Goal: Information Seeking & Learning: Learn about a topic

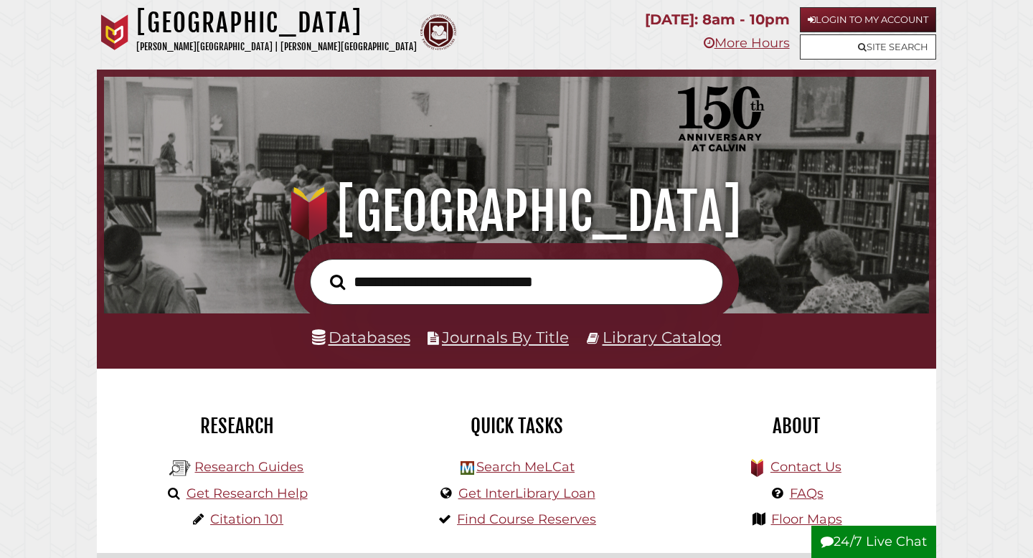
scroll to position [273, 818]
click at [851, 19] on link "Login to My Account" at bounding box center [868, 19] width 136 height 25
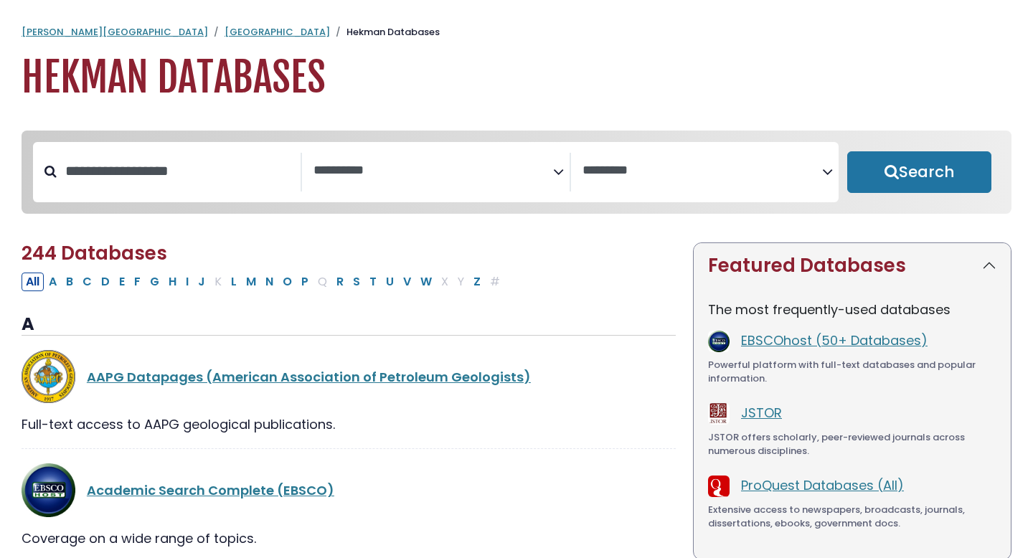
select select "Database Subject Filter"
select select "Database Vendors Filter"
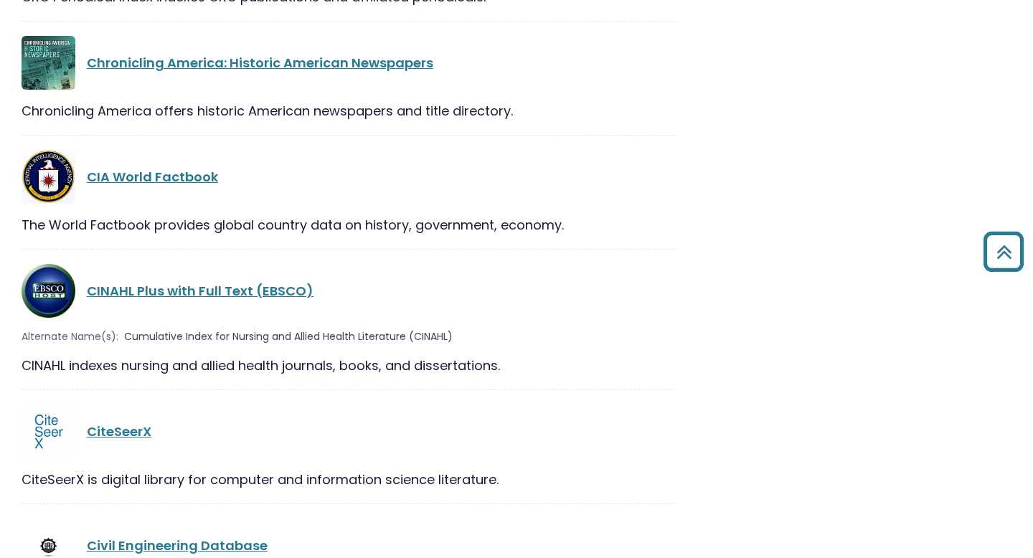
scroll to position [6781, 0]
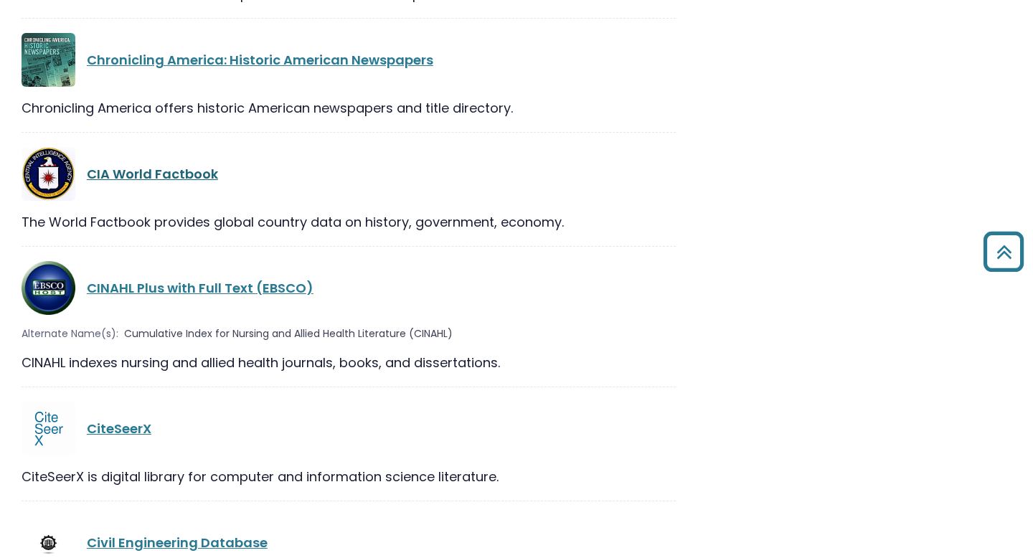
click at [143, 165] on link "CIA World Factbook" at bounding box center [152, 174] width 131 height 18
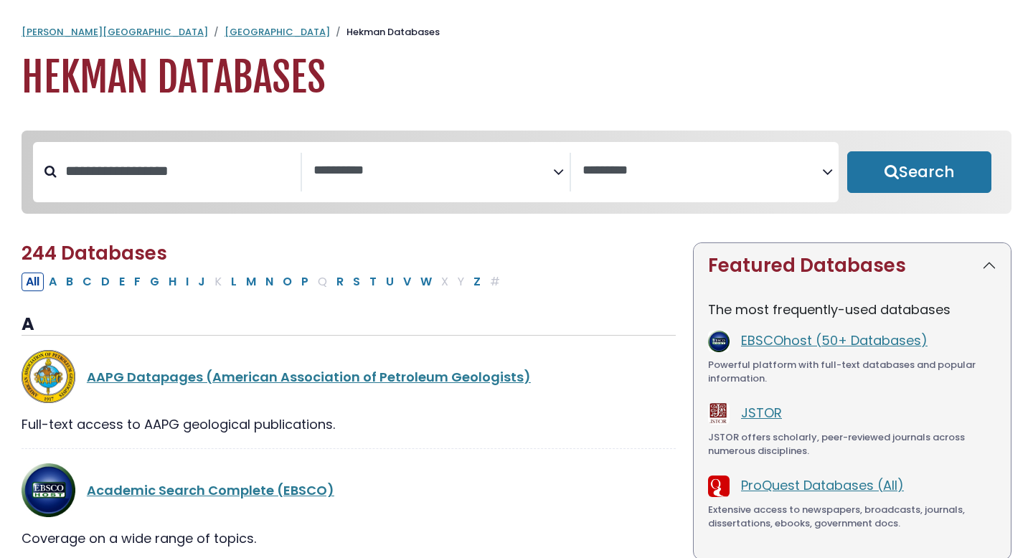
select select "Database Subject Filter"
select select "Database Vendors Filter"
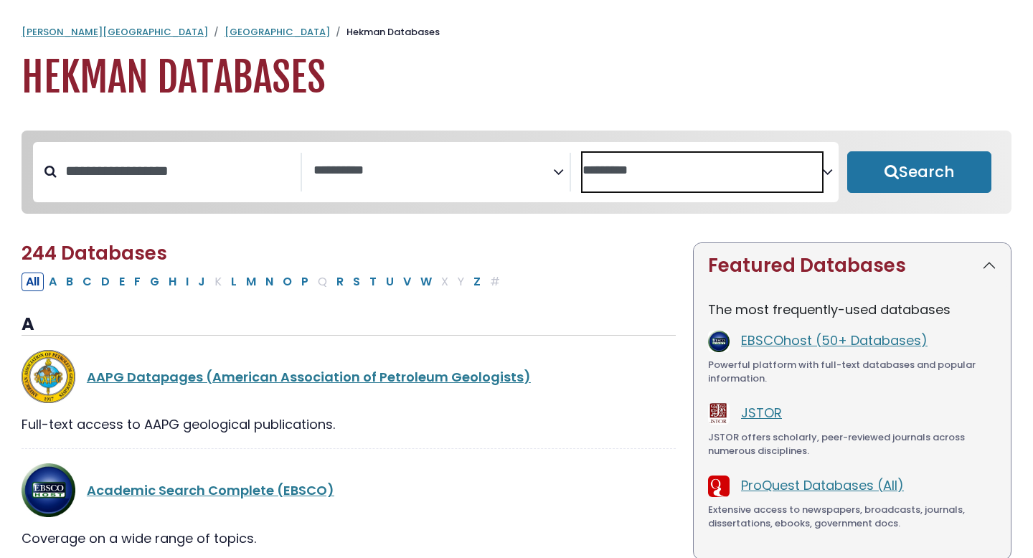
click at [645, 166] on textarea "Search" at bounding box center [702, 171] width 240 height 15
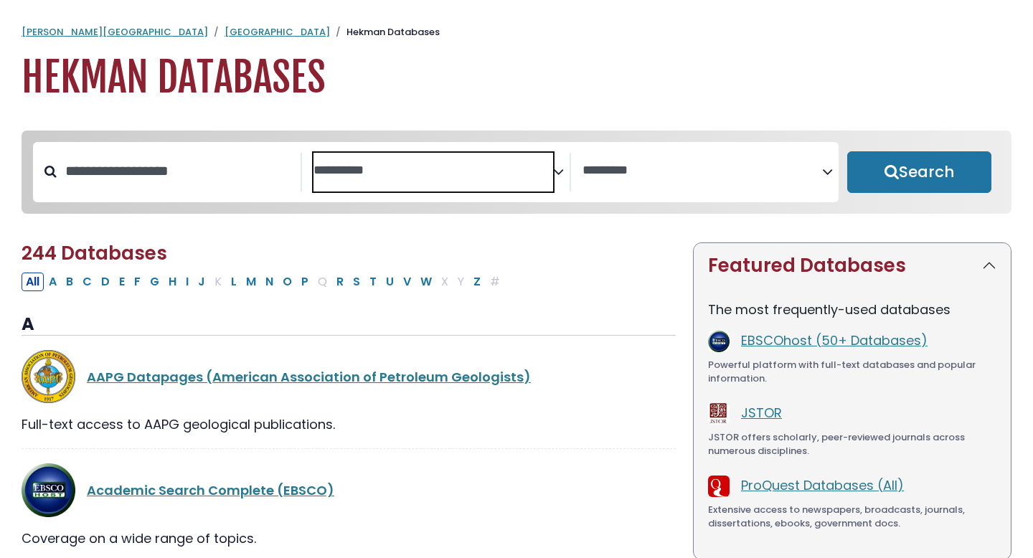
click at [496, 181] on span "Search filters" at bounding box center [433, 172] width 240 height 39
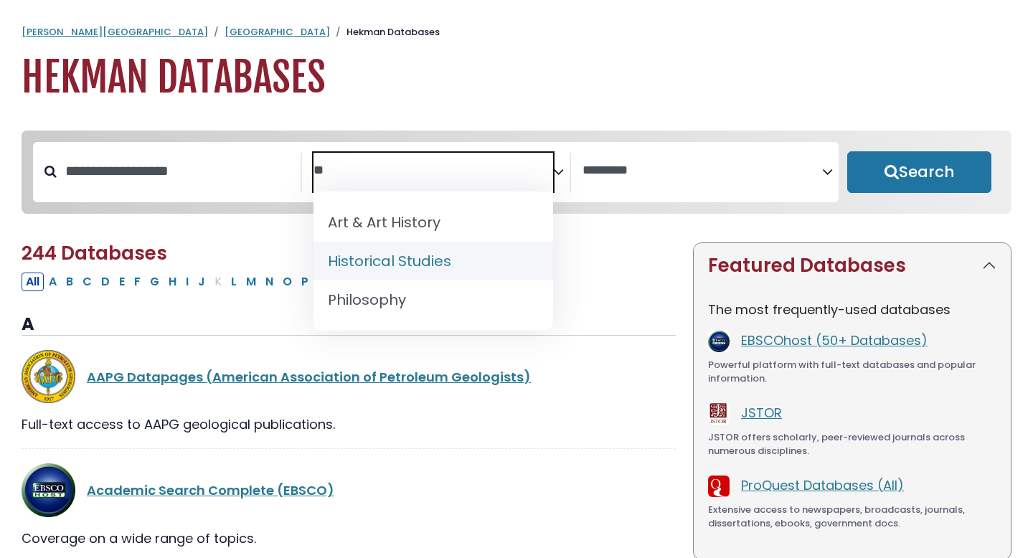
type textarea "**"
select select "*****"
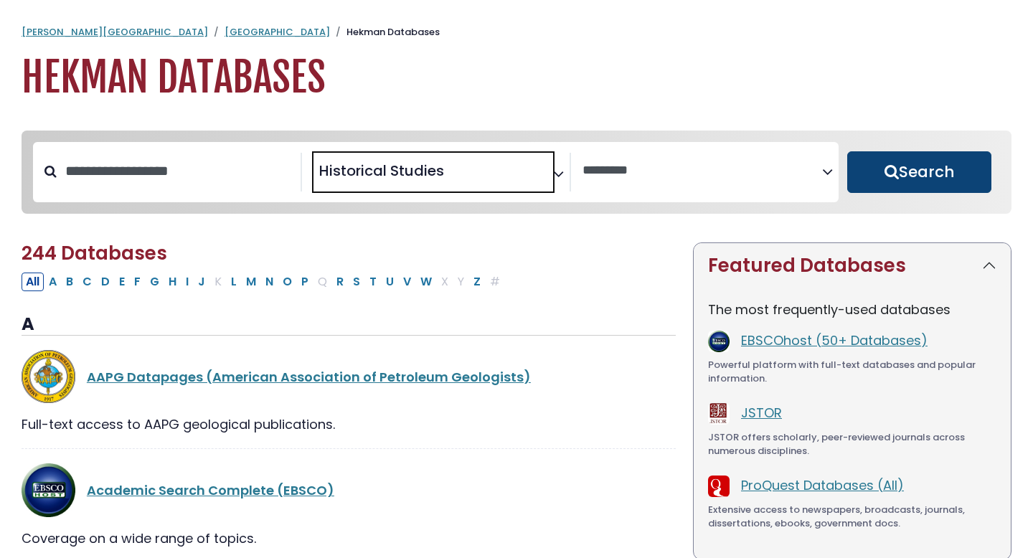
click at [923, 171] on button "Search" at bounding box center [919, 172] width 144 height 42
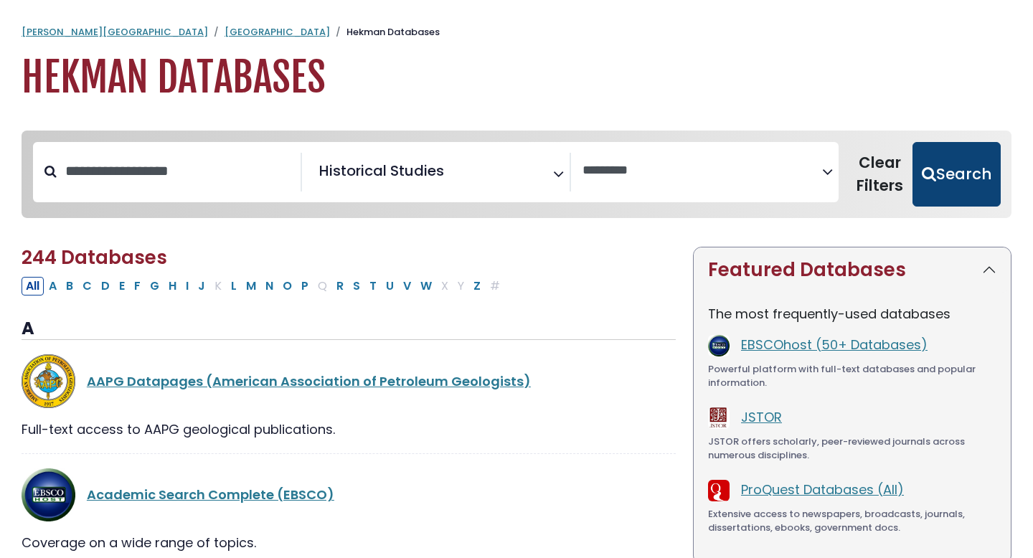
select select "Database Vendors Filter"
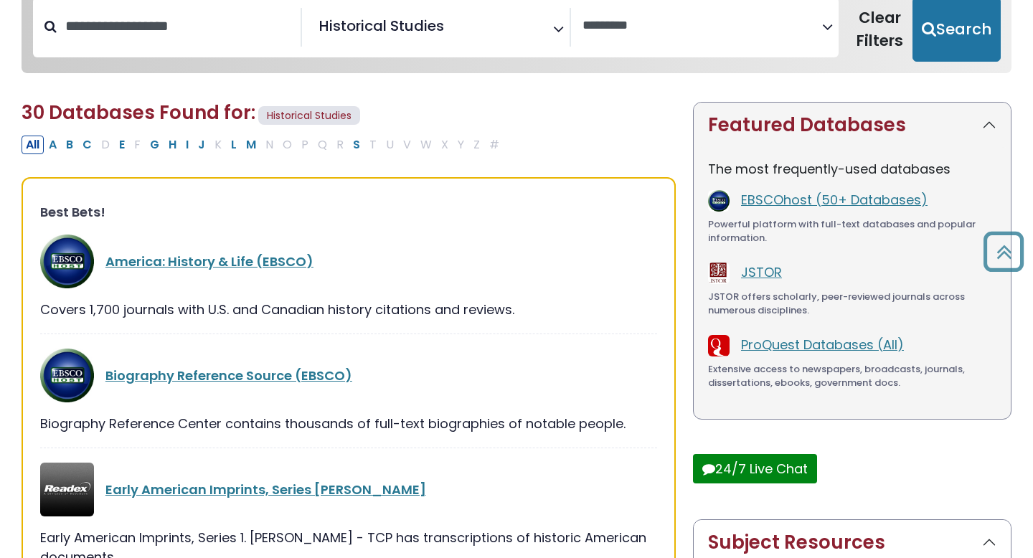
scroll to position [143, 0]
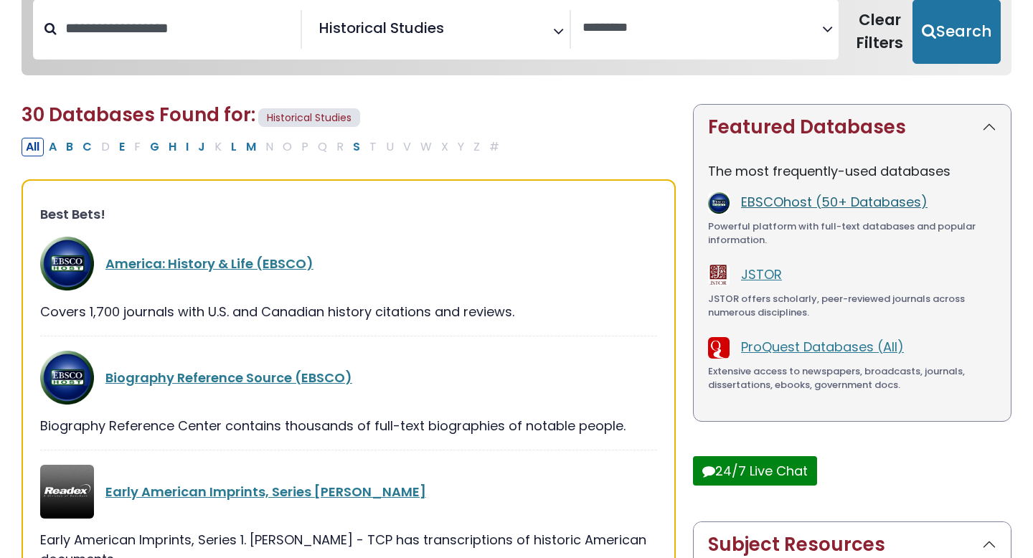
click at [811, 198] on link "EBSCOhost (50+ Databases)" at bounding box center [834, 202] width 186 height 18
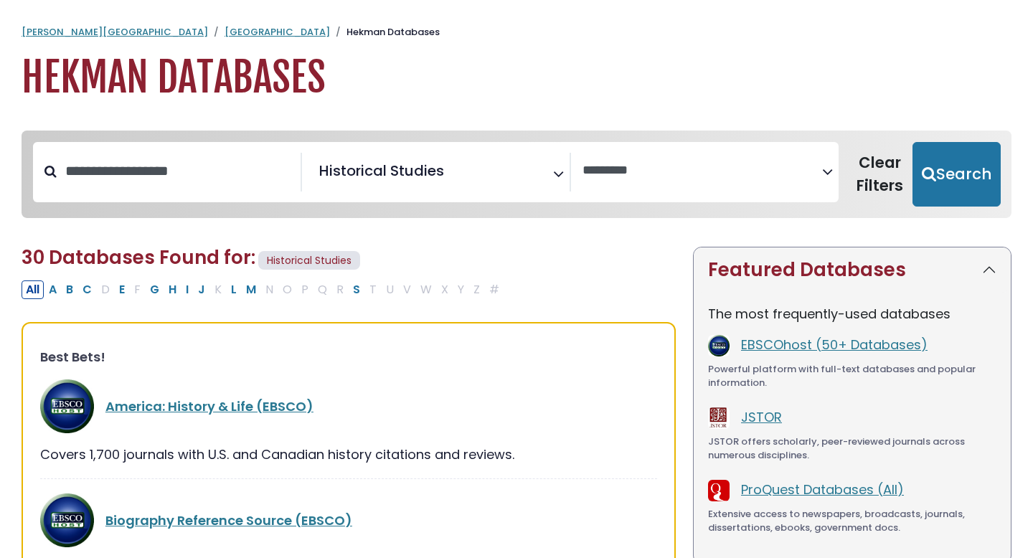
select select "Database Vendors Filter"
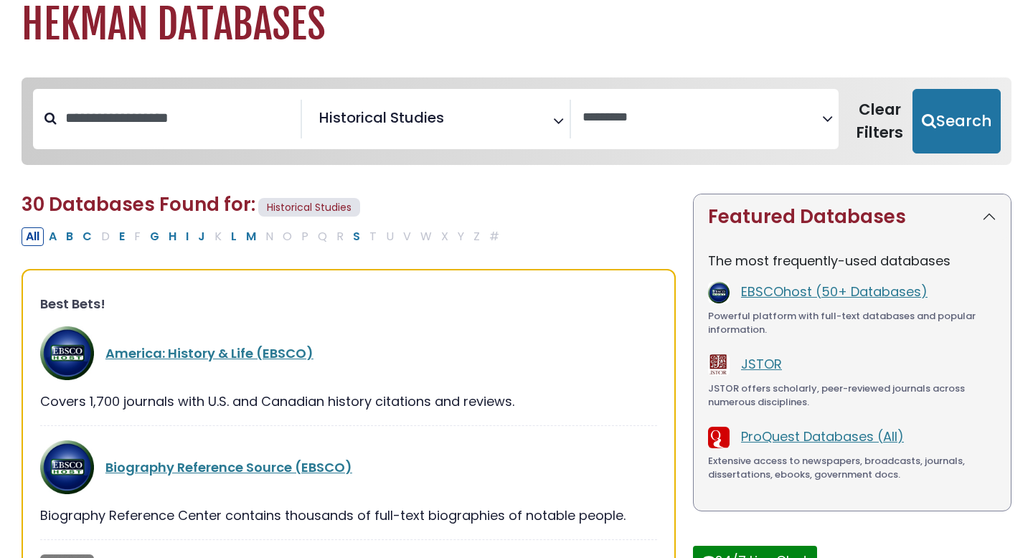
scroll to position [49, 0]
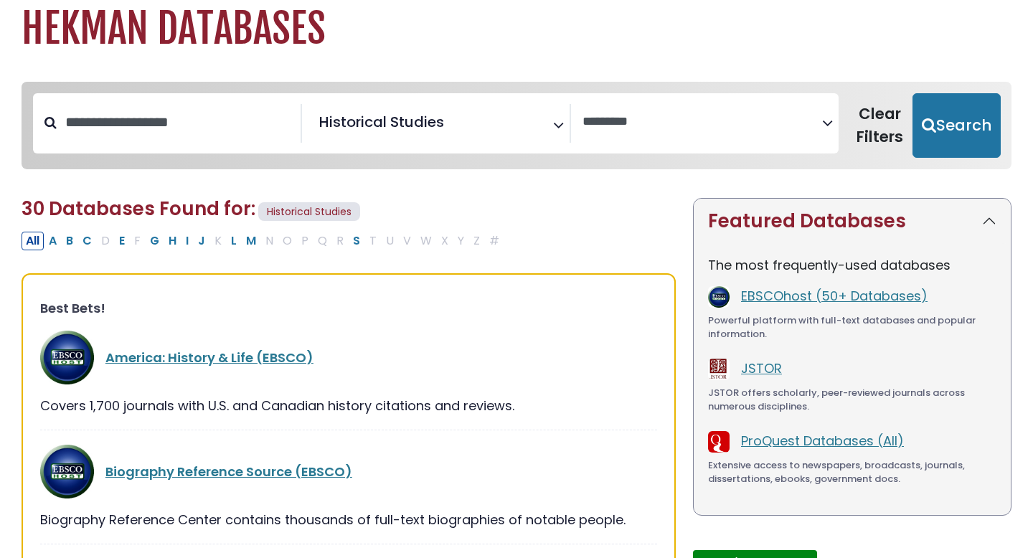
click at [394, 128] on span "Historical Studies" at bounding box center [381, 122] width 125 height 22
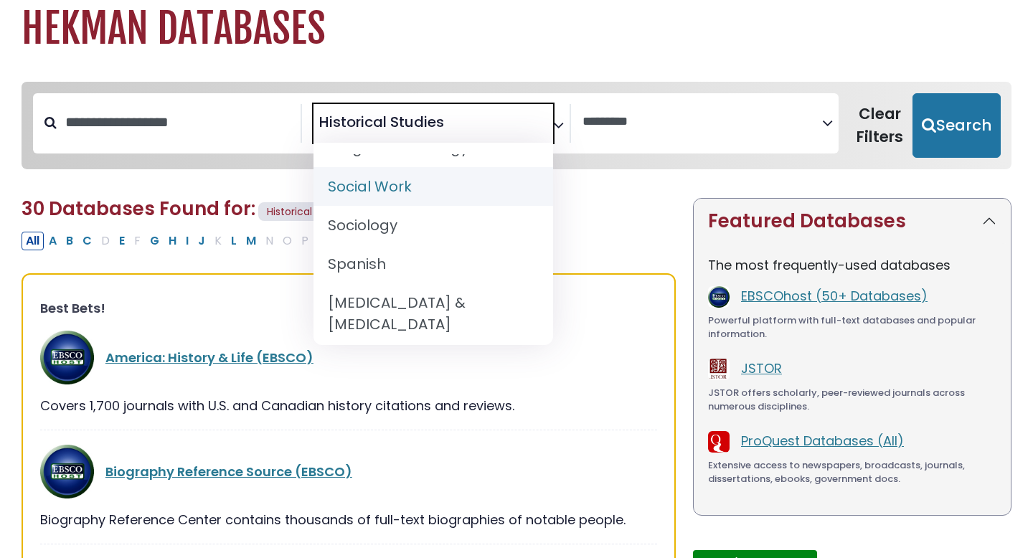
scroll to position [1469, 0]
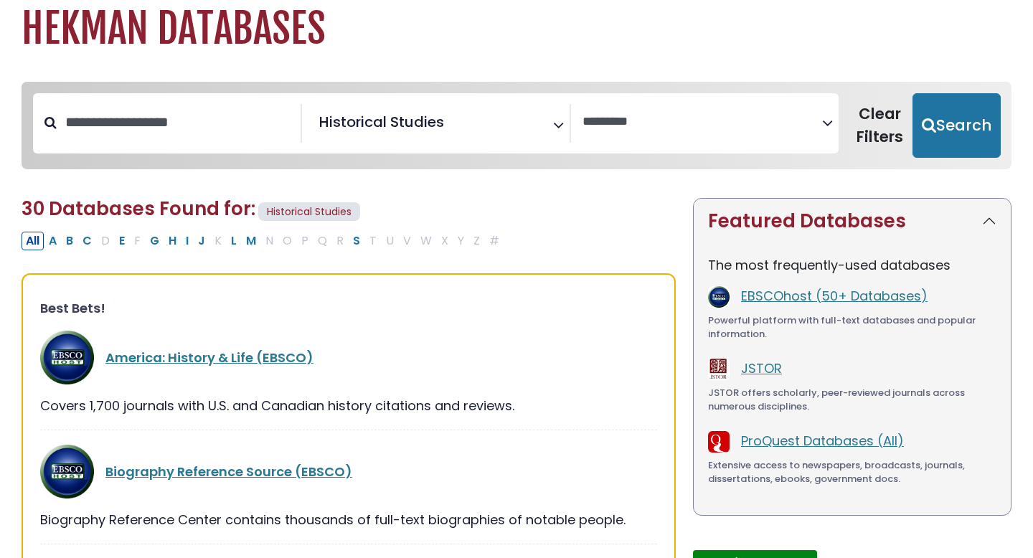
click at [587, 232] on div "All A B C D E F G H I J K L M N O P Q R S T U V W X Y Z #" at bounding box center [349, 239] width 654 height 21
click at [445, 121] on ul "× Historical Studies" at bounding box center [379, 122] width 133 height 18
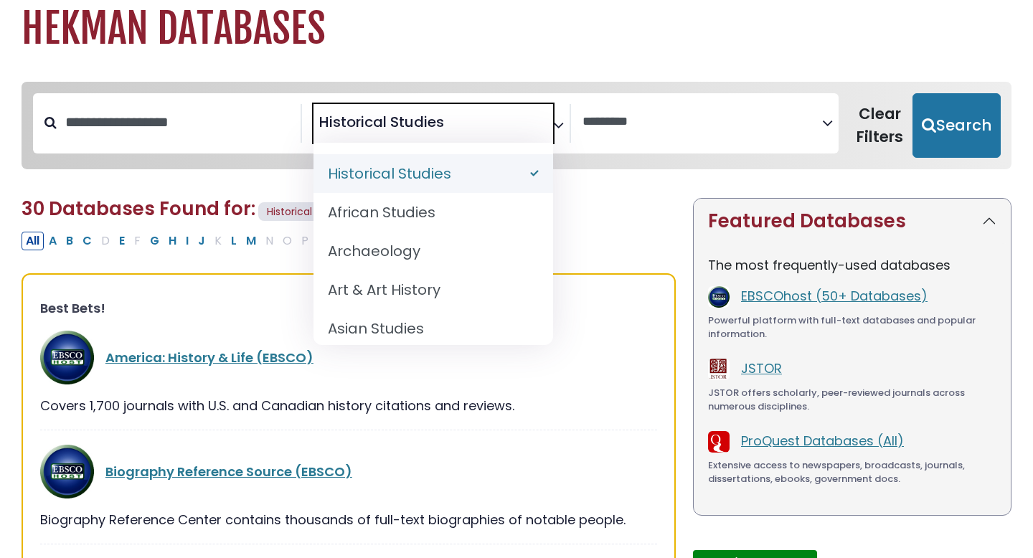
select select "Database Subject Filter"
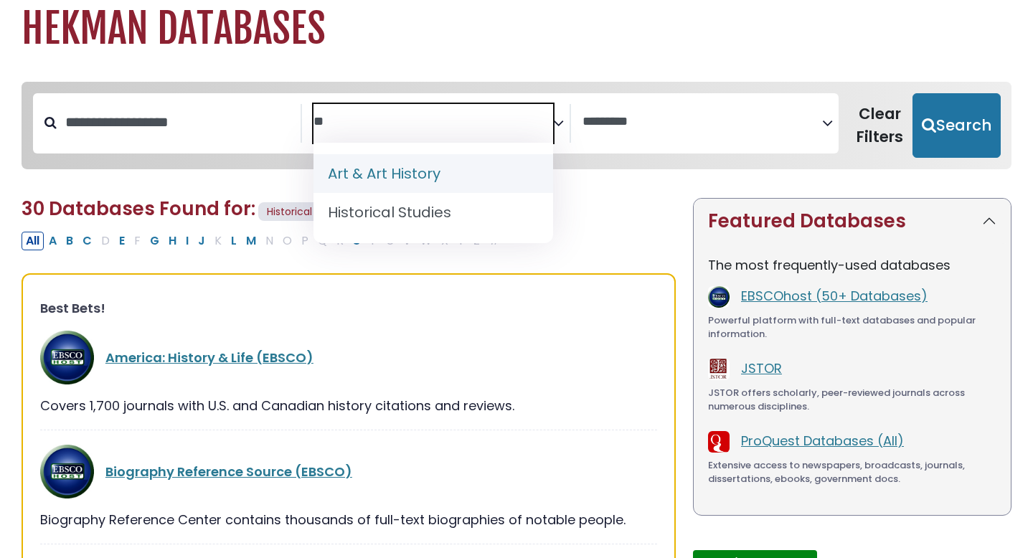
type textarea "*"
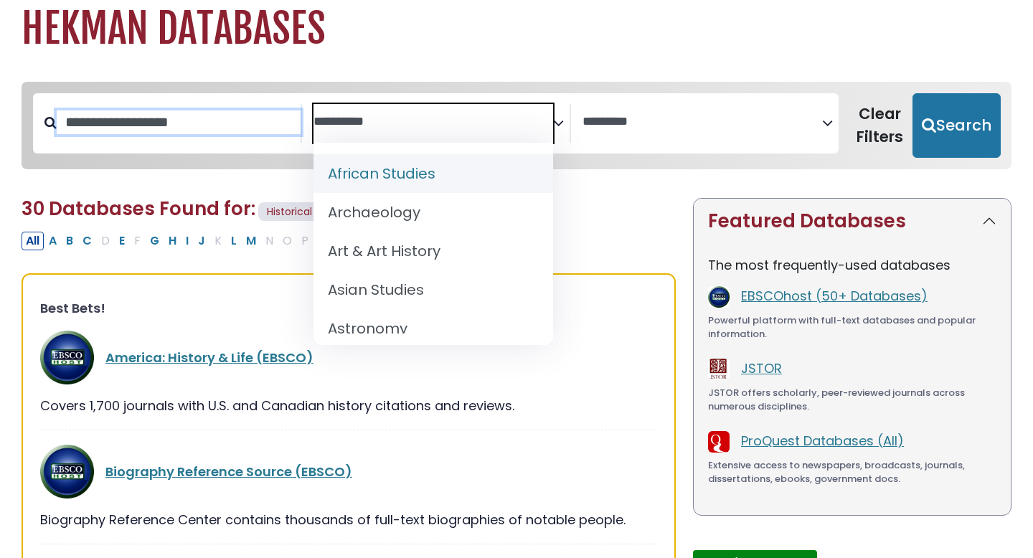
click at [256, 118] on input "Search database by title or keyword" at bounding box center [179, 122] width 244 height 24
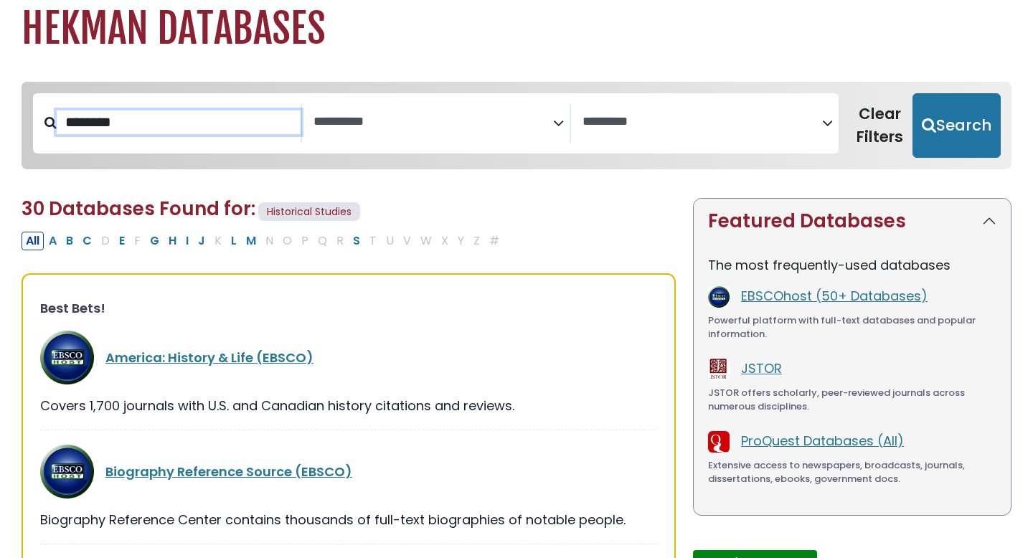
type input "********"
click at [912, 93] on button "Search" at bounding box center [956, 125] width 88 height 65
select select "Database Subject Filter"
select select "Database Vendors Filter"
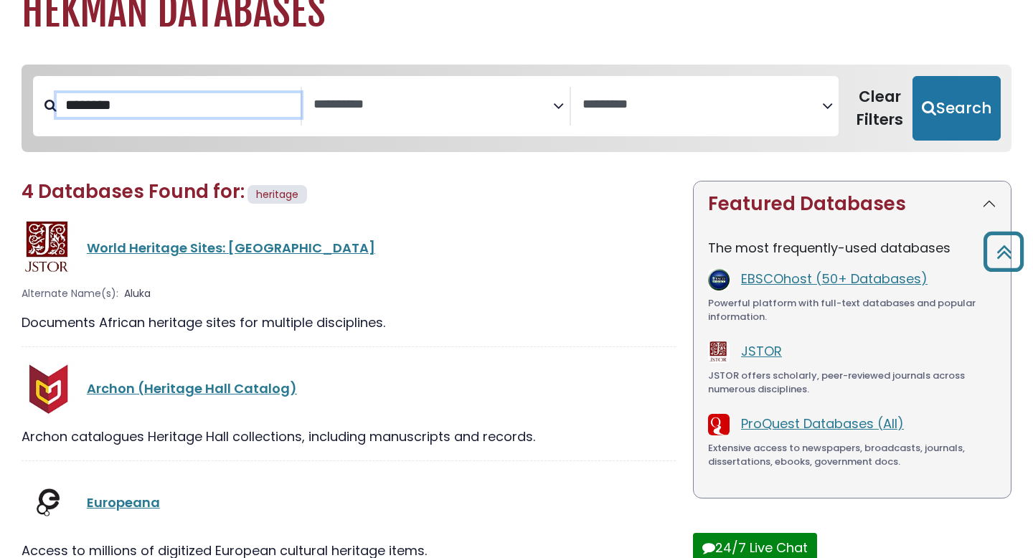
scroll to position [32, 0]
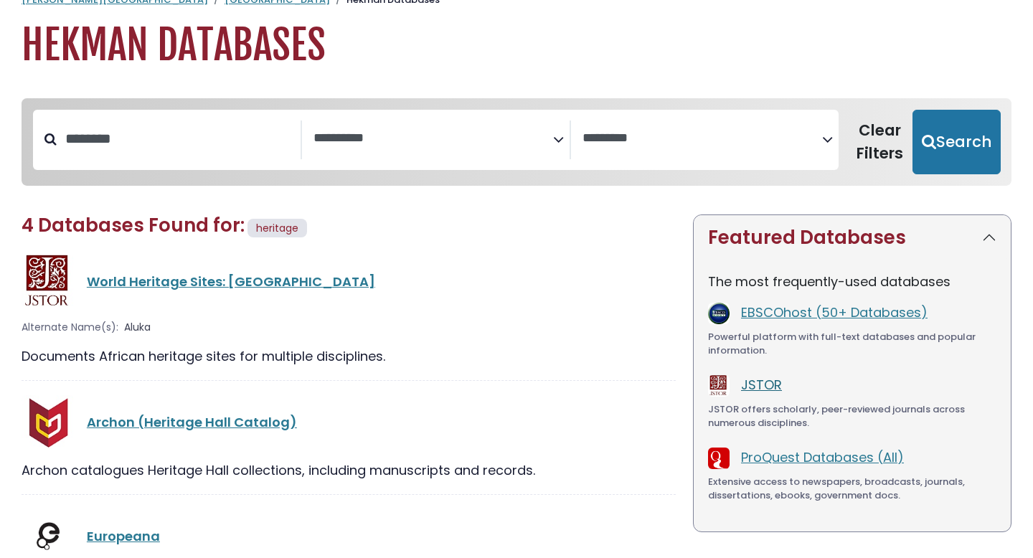
click at [762, 383] on link "JSTOR" at bounding box center [761, 385] width 41 height 18
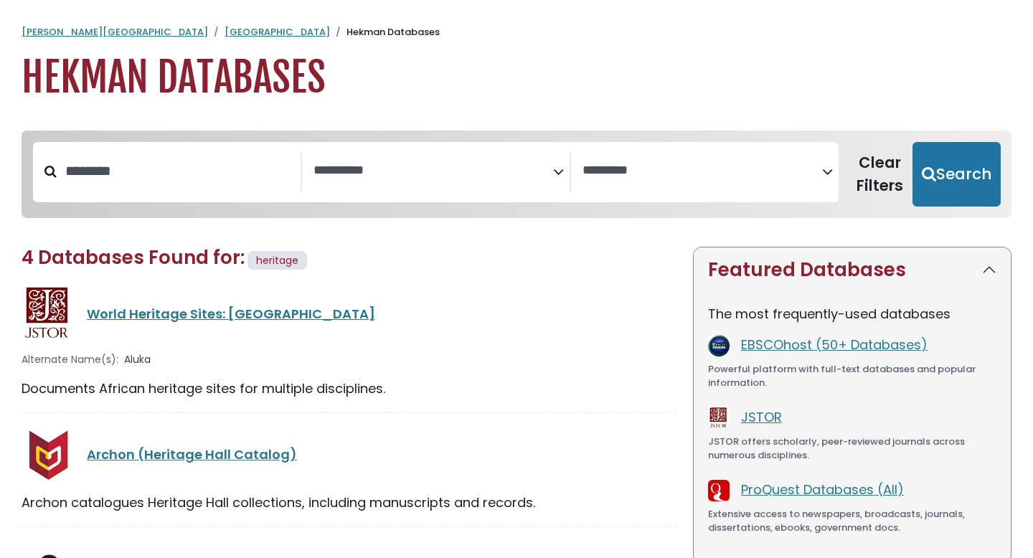
select select "Database Subject Filter"
select select "Database Vendors Filter"
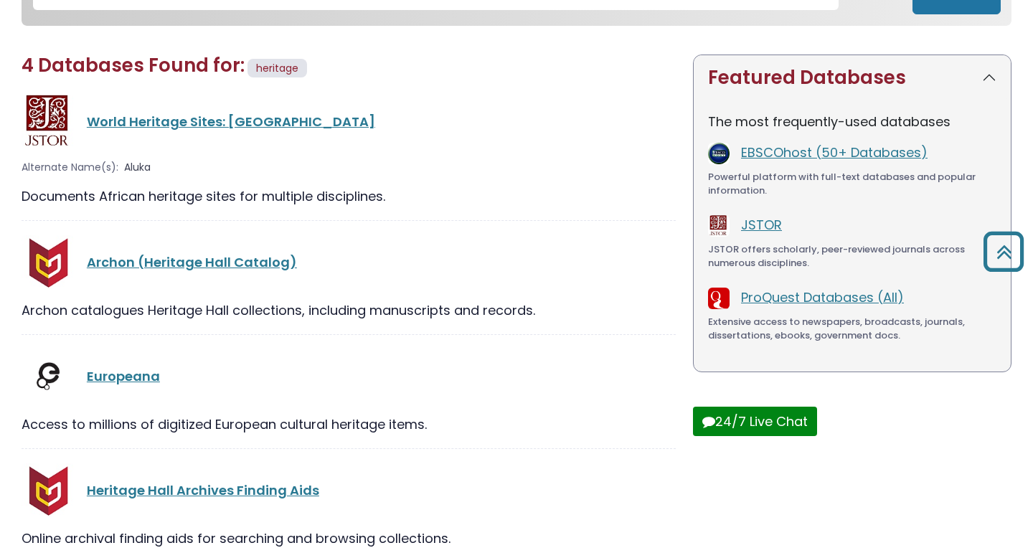
scroll to position [265, 0]
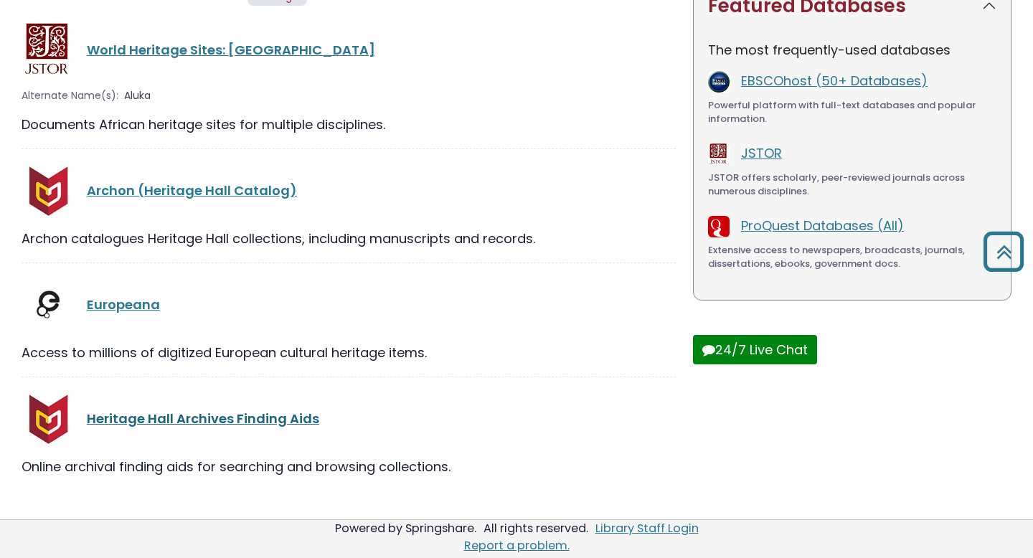
click at [172, 419] on link "Heritage Hall Archives Finding Aids" at bounding box center [203, 418] width 232 height 18
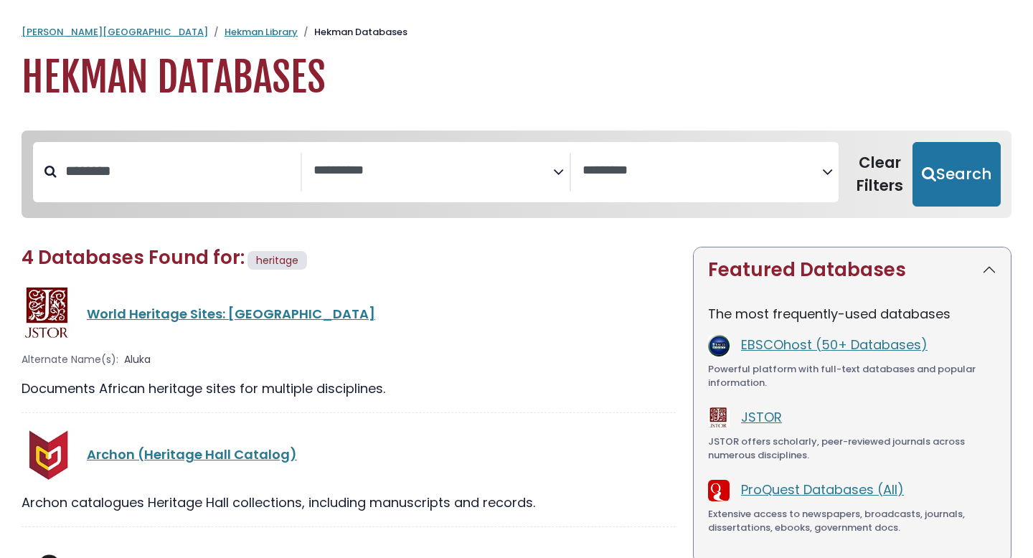
select select "Database Subject Filter"
select select "Database Vendors Filter"
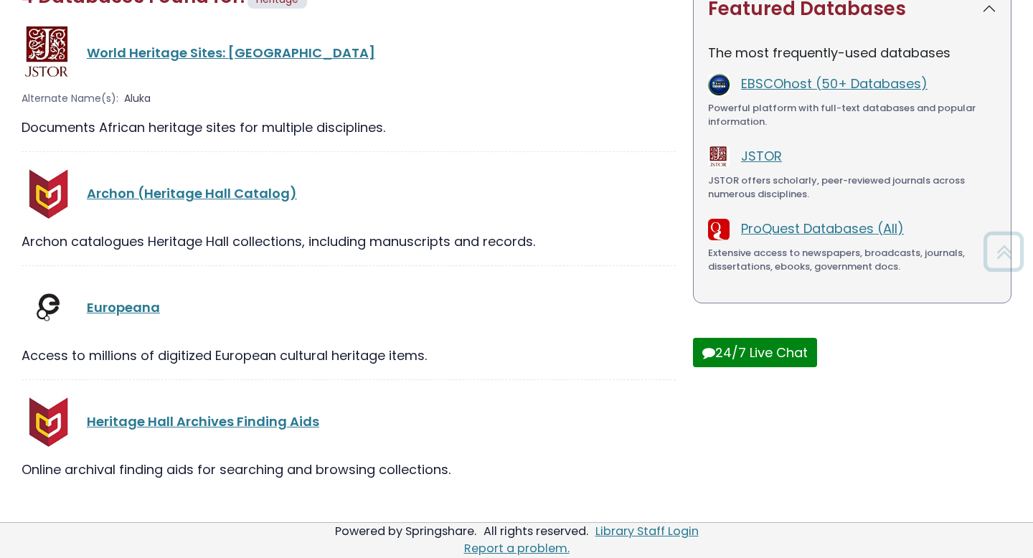
scroll to position [265, 0]
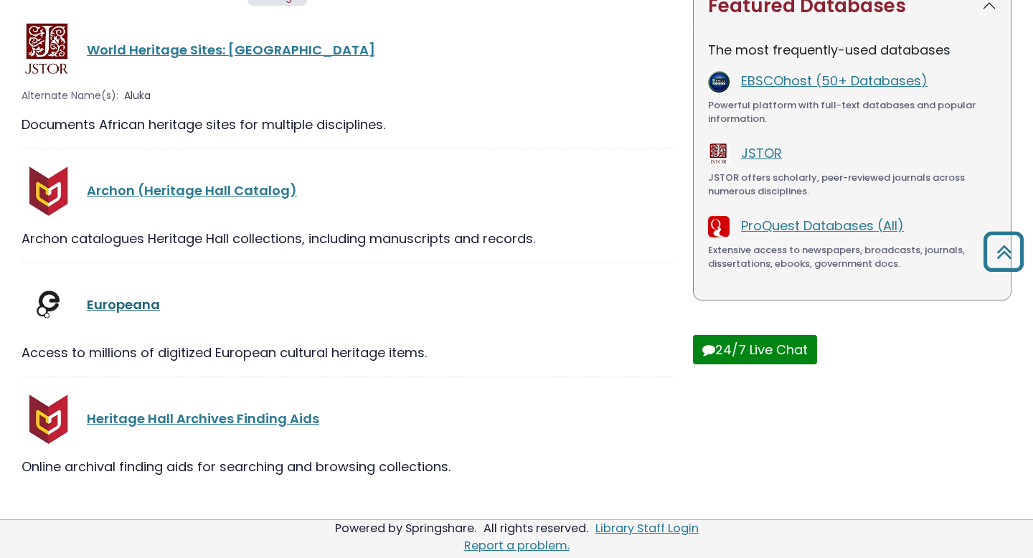
click at [133, 308] on link "Europeana" at bounding box center [123, 304] width 73 height 18
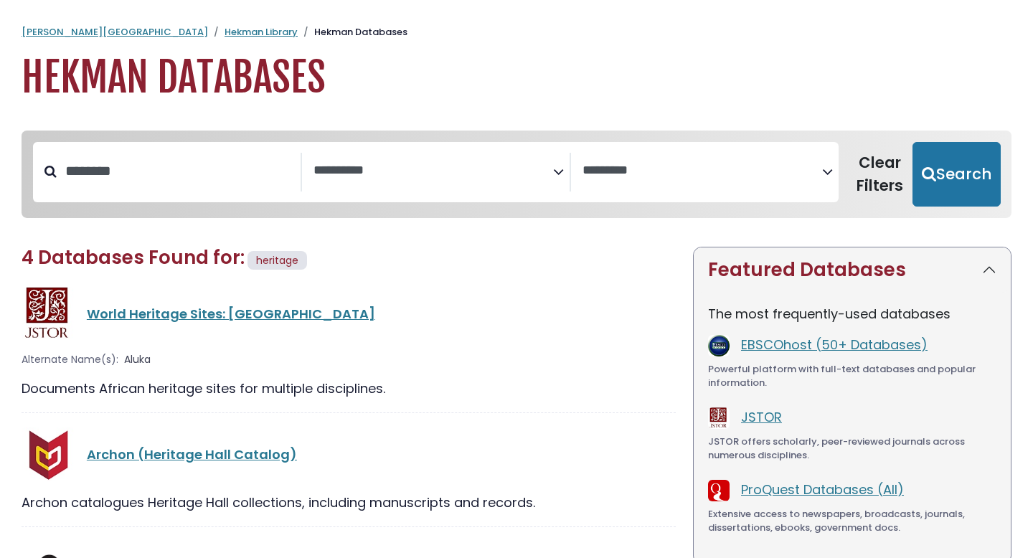
select select "Database Subject Filter"
select select "Database Vendors Filter"
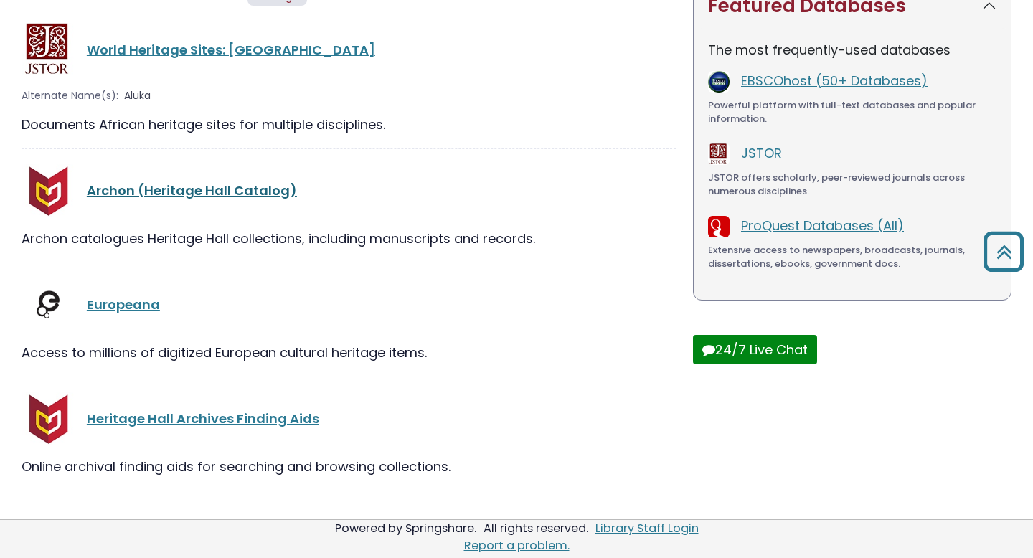
click at [240, 189] on link "Archon (Heritage Hall Catalog)" at bounding box center [192, 190] width 210 height 18
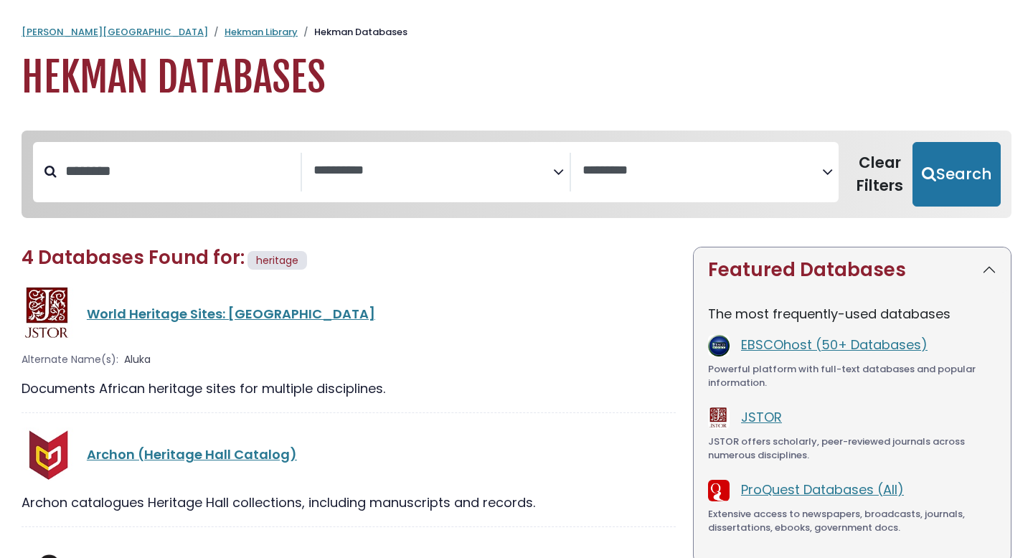
select select "Database Subject Filter"
click at [155, 175] on input "********" at bounding box center [179, 171] width 244 height 24
click at [663, 174] on textarea "Search" at bounding box center [702, 171] width 240 height 15
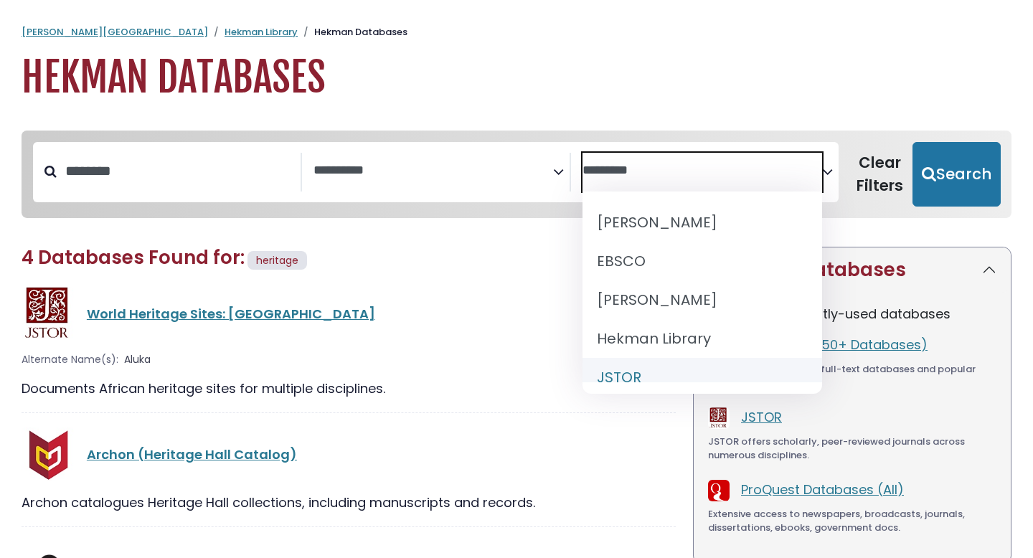
select select "******"
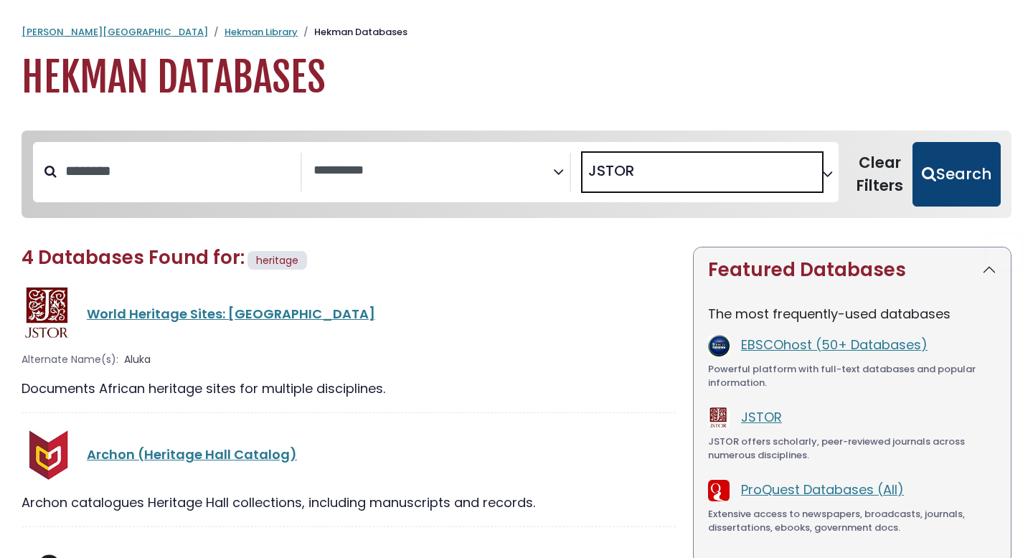
click at [936, 184] on button "Search" at bounding box center [956, 174] width 88 height 65
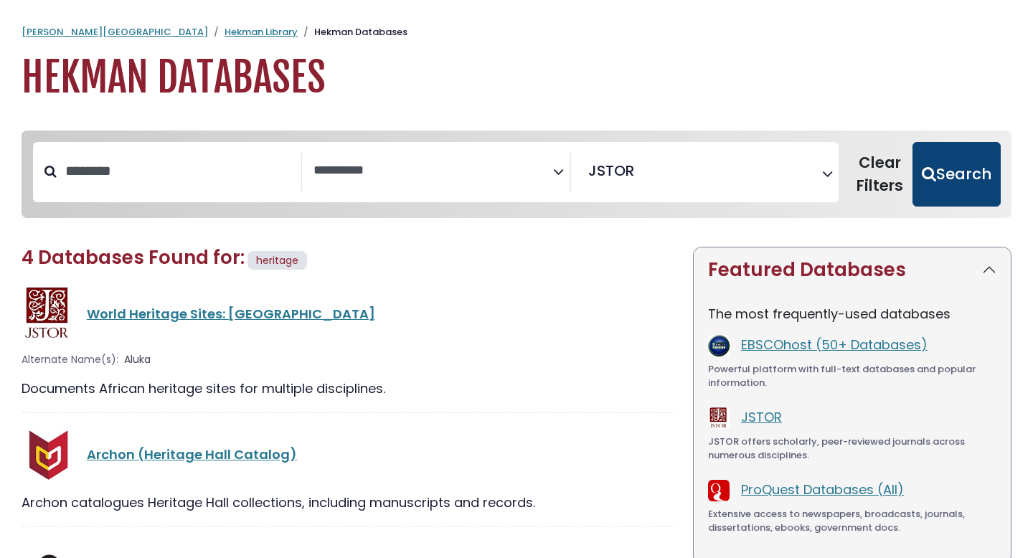
select select "Database Subject Filter"
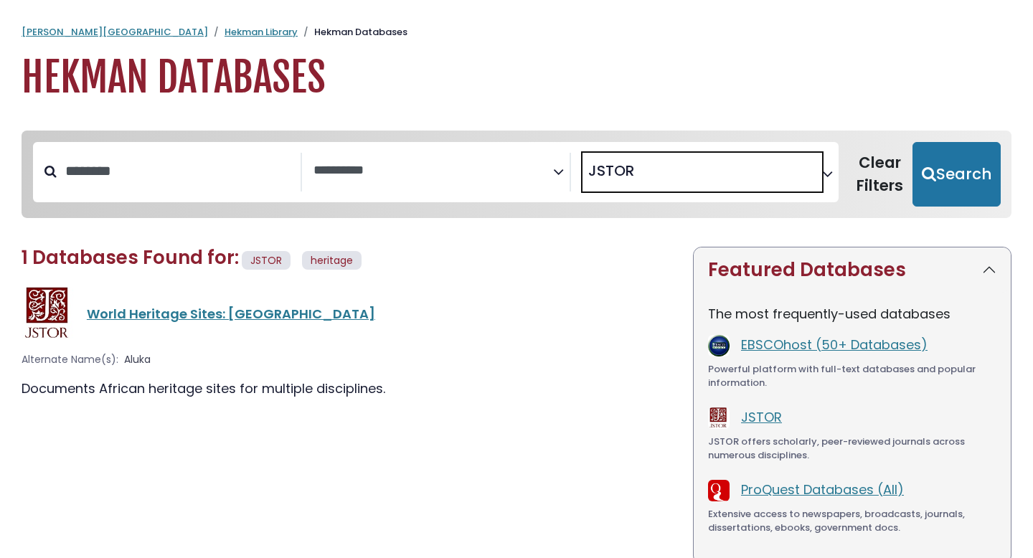
click at [798, 158] on span "× JSTOR" at bounding box center [702, 172] width 240 height 39
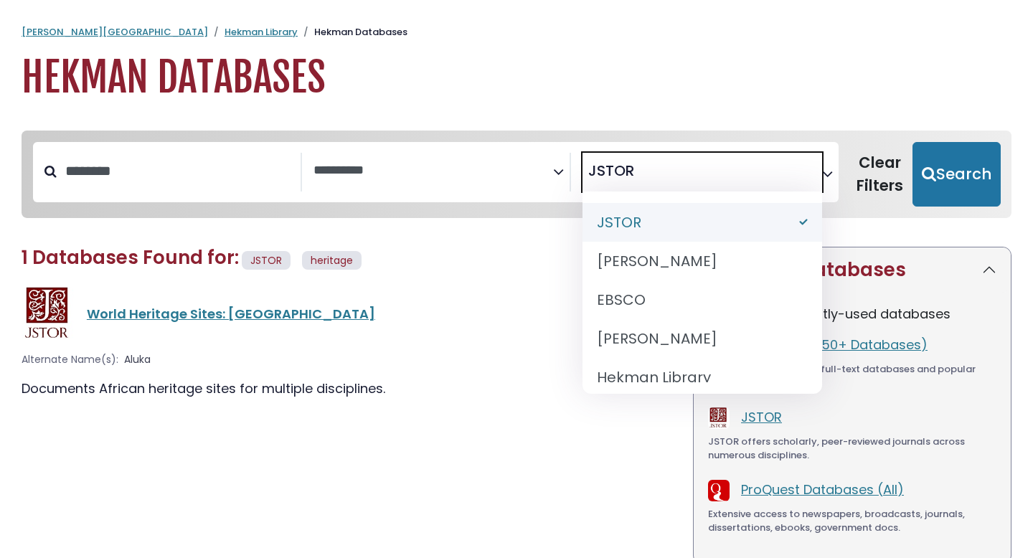
select select "Database Vendors Filter"
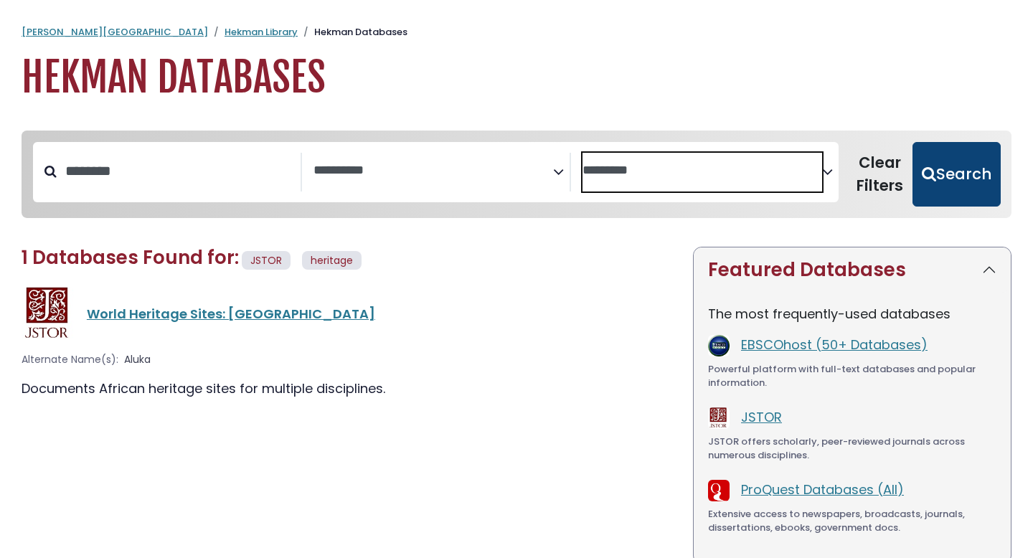
click at [963, 164] on button "Search" at bounding box center [956, 174] width 88 height 65
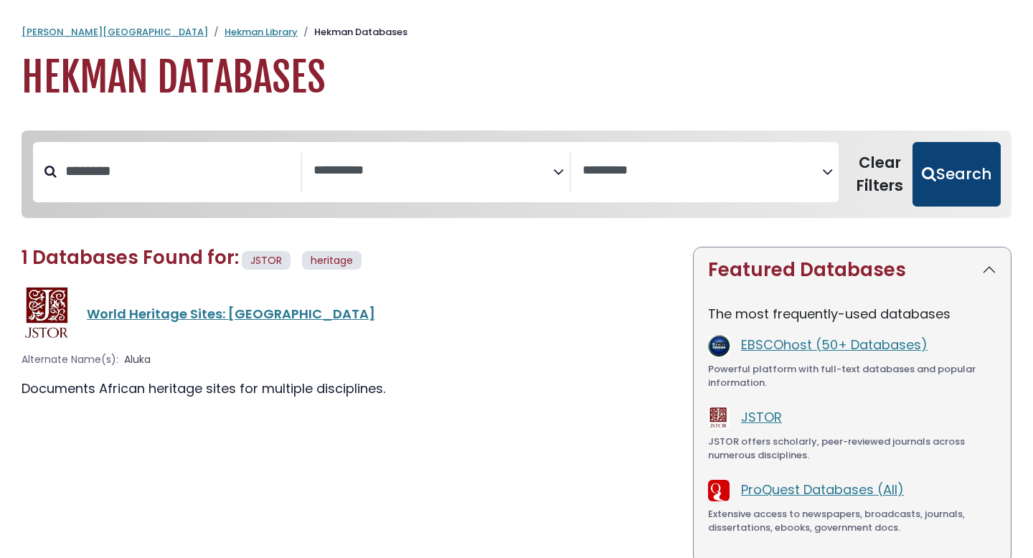
select select "Database Subject Filter"
select select "Database Vendors Filter"
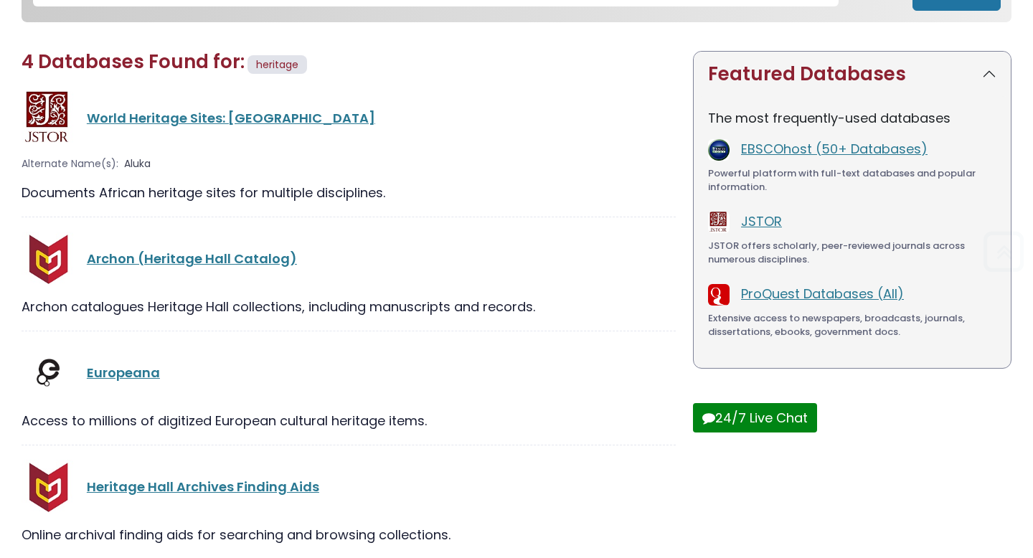
scroll to position [265, 0]
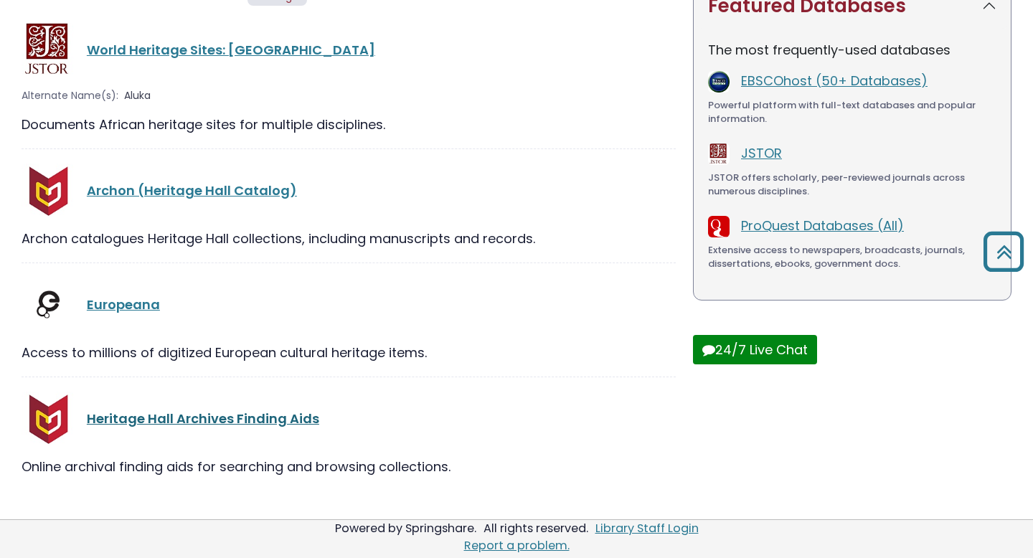
click at [282, 415] on link "Heritage Hall Archives Finding Aids" at bounding box center [203, 418] width 232 height 18
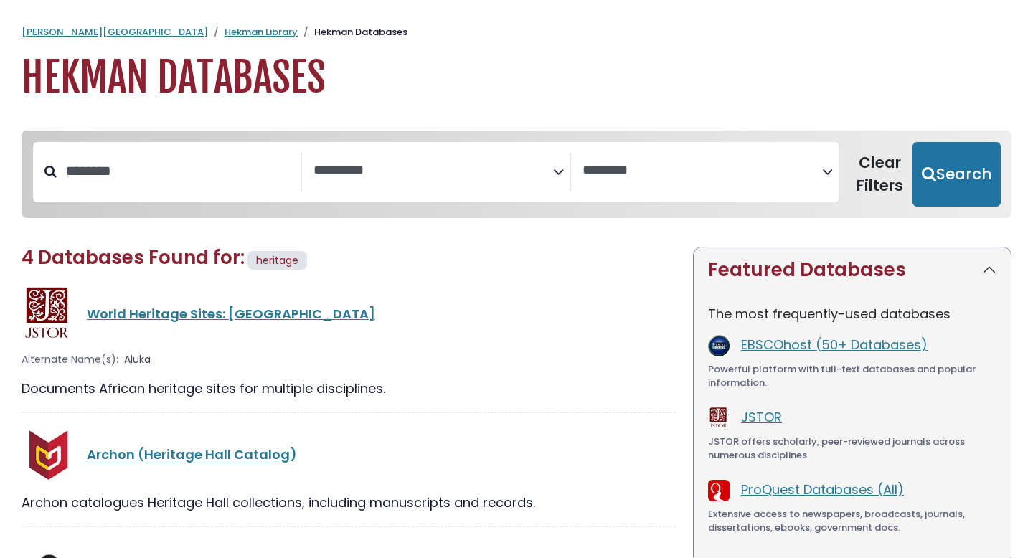
select select "Database Subject Filter"
select select "Database Vendors Filter"
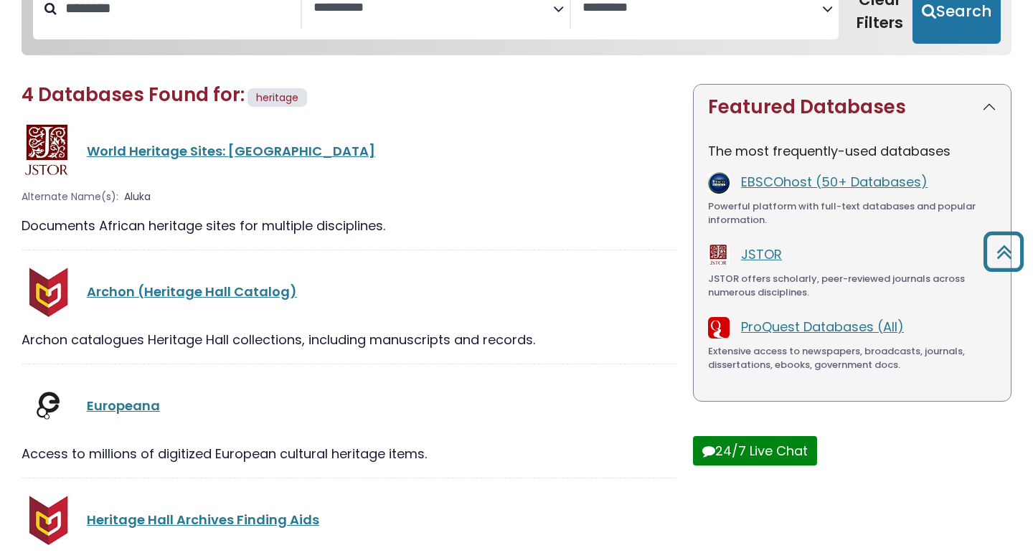
scroll to position [156, 0]
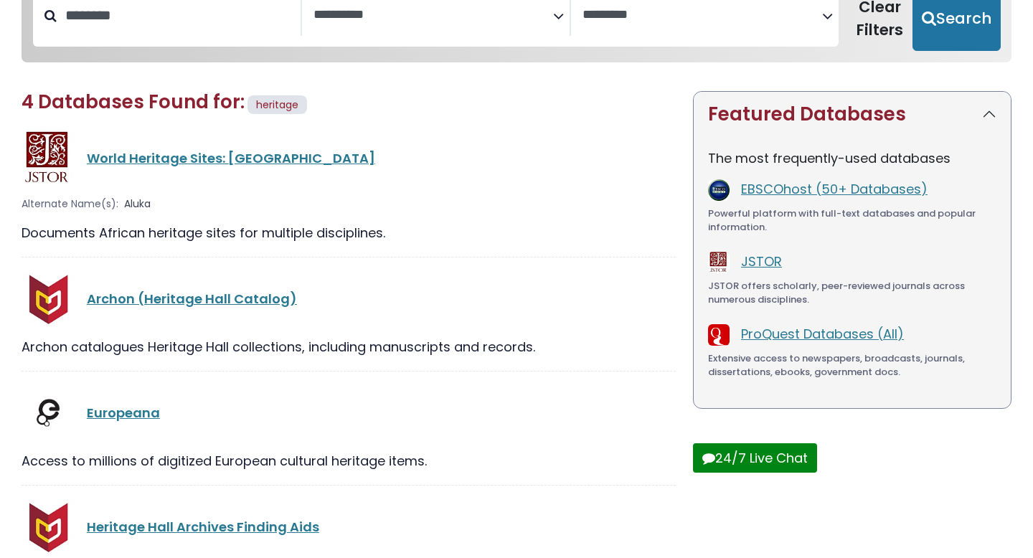
click at [277, 109] on span "heritage" at bounding box center [277, 105] width 42 height 14
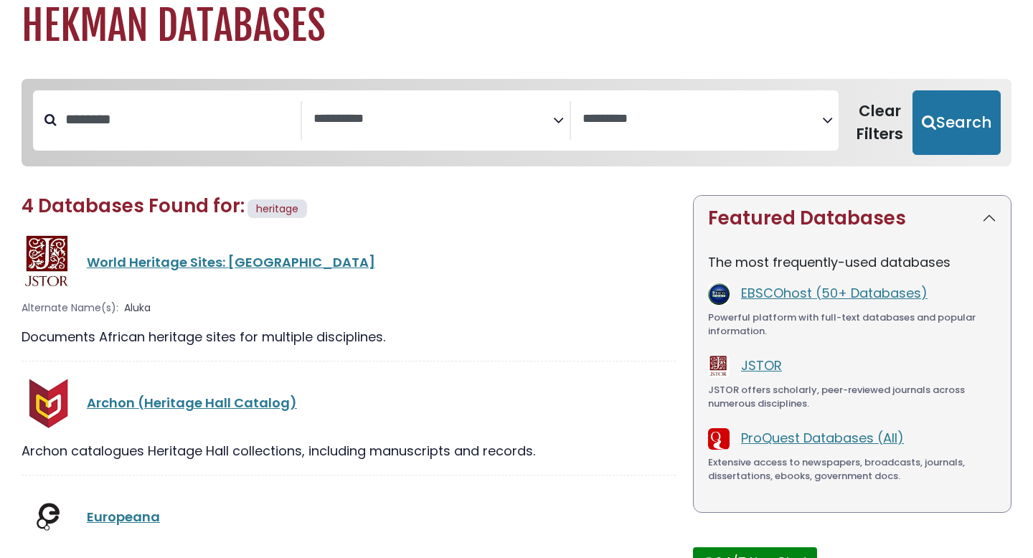
scroll to position [6, 0]
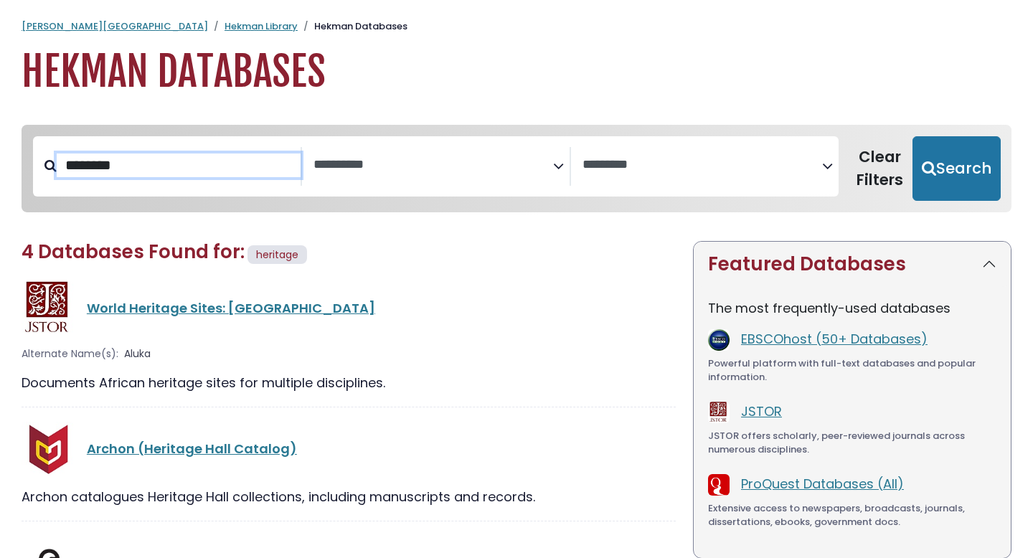
drag, startPoint x: 161, startPoint y: 165, endPoint x: 0, endPoint y: 128, distance: 164.9
click at [0, 128] on div "**********" at bounding box center [516, 443] width 1033 height 667
type input "*********"
click at [912, 136] on button "Search" at bounding box center [956, 168] width 88 height 65
select select "Database Subject Filter"
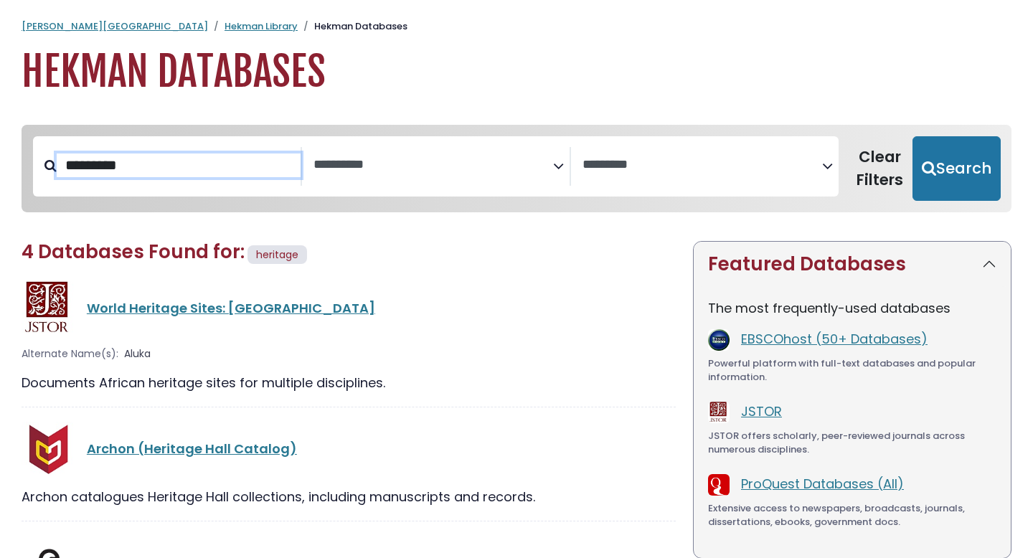
select select "Database Vendors Filter"
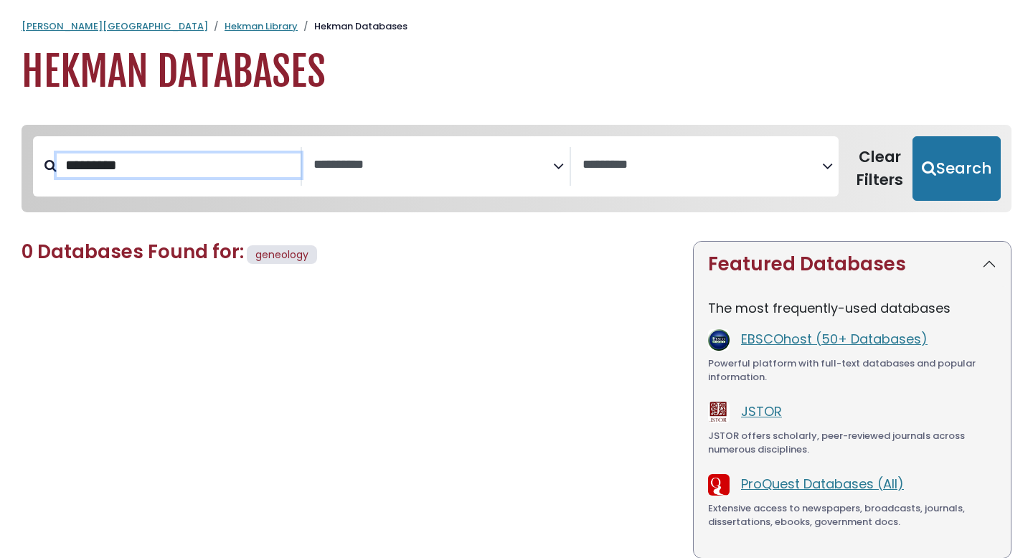
drag, startPoint x: 169, startPoint y: 171, endPoint x: 136, endPoint y: 173, distance: 32.3
click at [138, 174] on input "*********" at bounding box center [179, 165] width 244 height 24
type input "*********"
click at [912, 136] on button "Search" at bounding box center [956, 168] width 88 height 65
select select "Database Subject Filter"
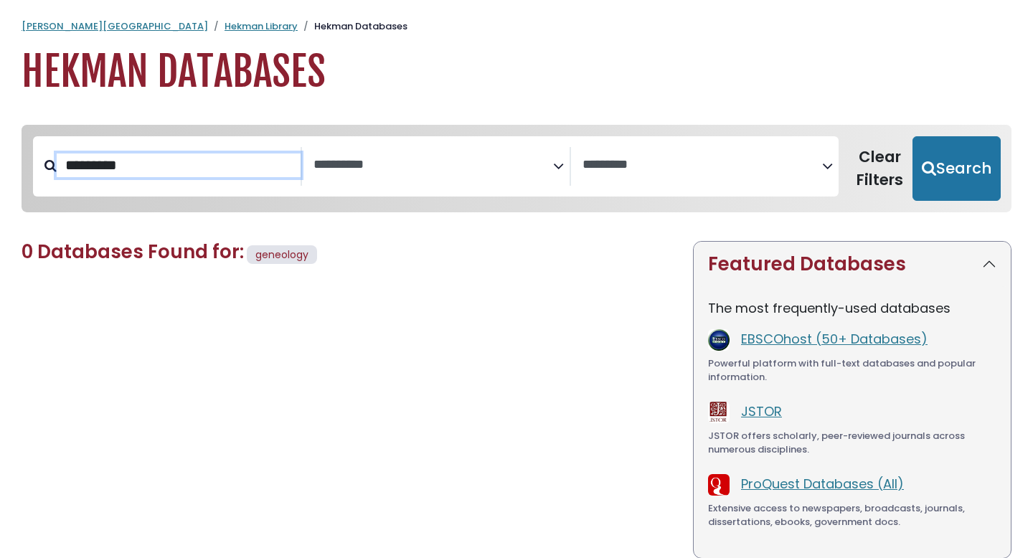
select select "Database Vendors Filter"
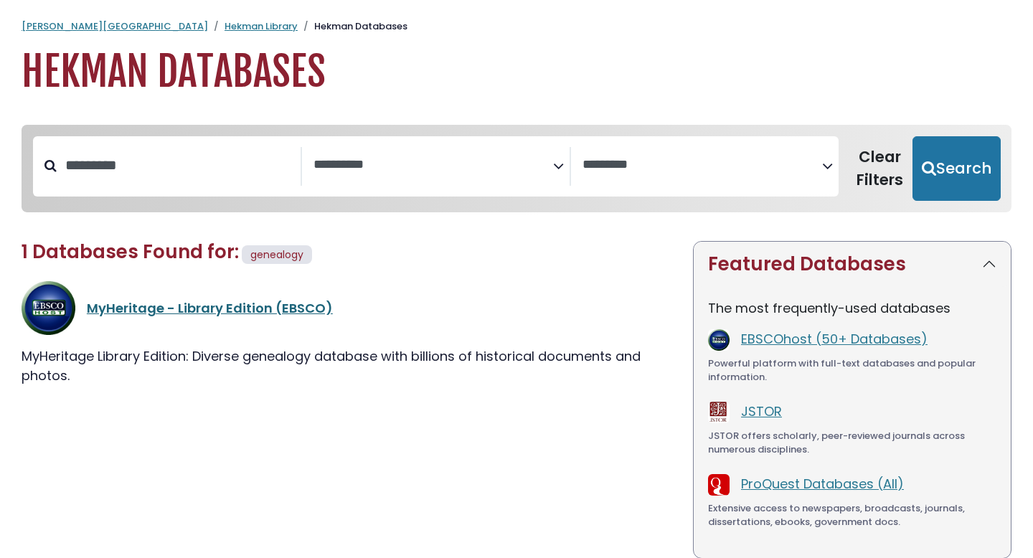
click at [169, 305] on link "MyHeritage - Library Edition (EBSCO)" at bounding box center [210, 308] width 246 height 18
